Goal: Task Accomplishment & Management: Manage account settings

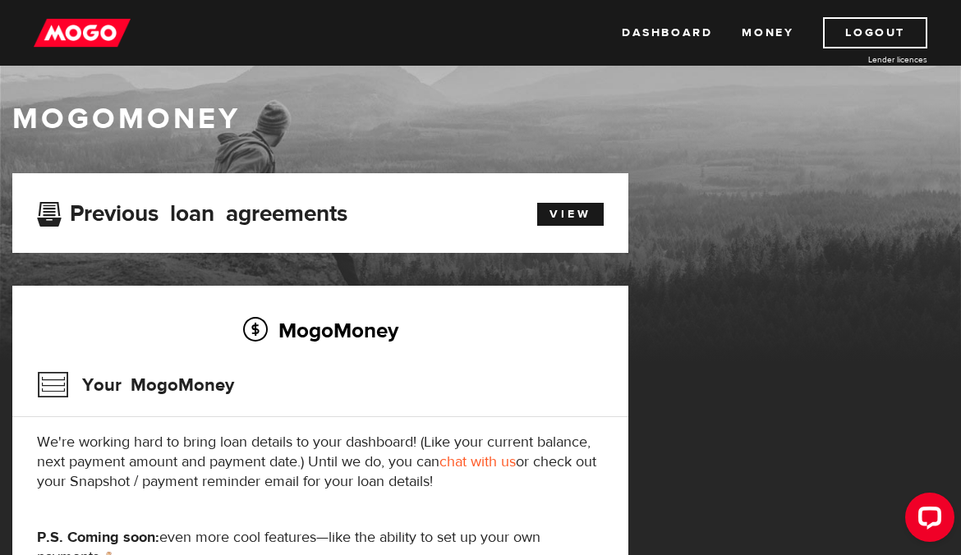
scroll to position [2, 0]
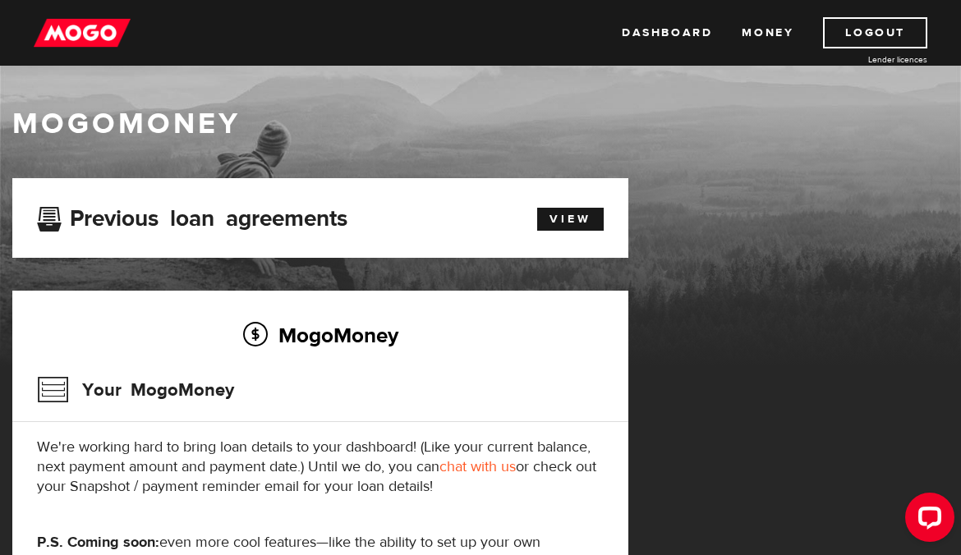
click at [135, 144] on div "MogoMoney" at bounding box center [480, 126] width 961 height 44
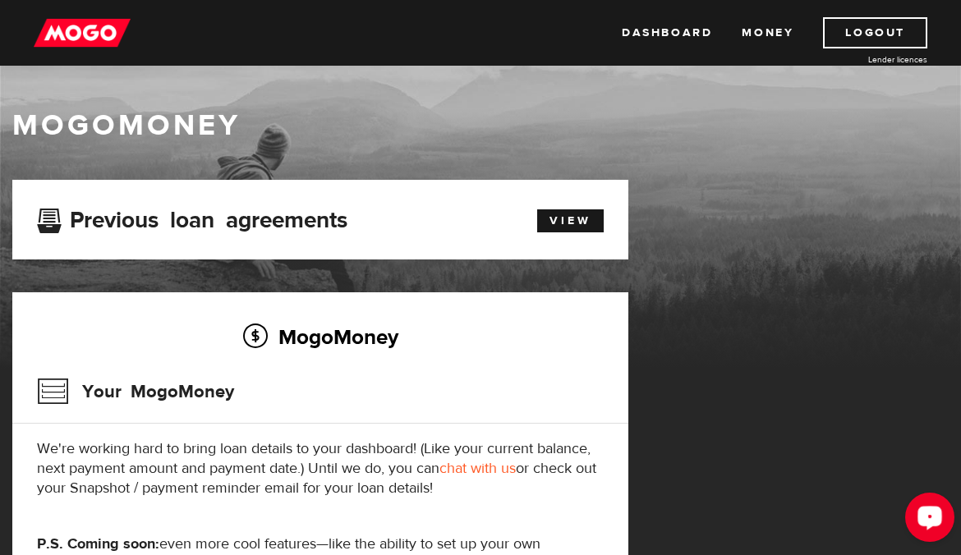
click at [931, 512] on icon "Open LiveChat chat widget" at bounding box center [931, 517] width 16 height 11
click at [564, 214] on link "View" at bounding box center [570, 220] width 67 height 23
